Goal: Find specific page/section: Find specific page/section

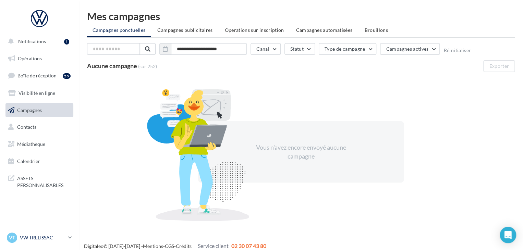
click at [58, 240] on p "VW TRELISSAC" at bounding box center [43, 238] width 46 height 7
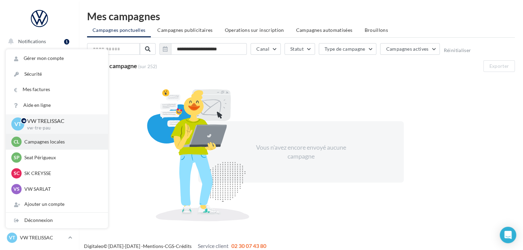
click at [60, 142] on p "Campagnes locales" at bounding box center [61, 142] width 75 height 7
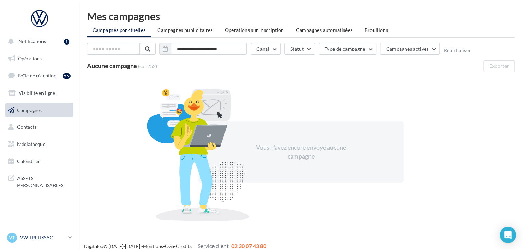
click at [66, 237] on p "VW TRELISSAC" at bounding box center [43, 238] width 46 height 7
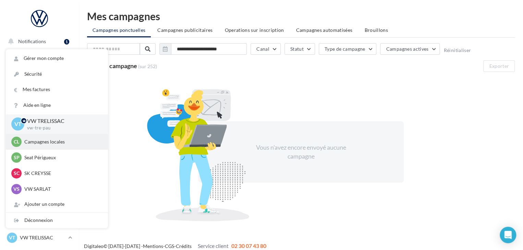
click at [31, 141] on p "Campagnes locales" at bounding box center [61, 142] width 75 height 7
